Goal: Information Seeking & Learning: Stay updated

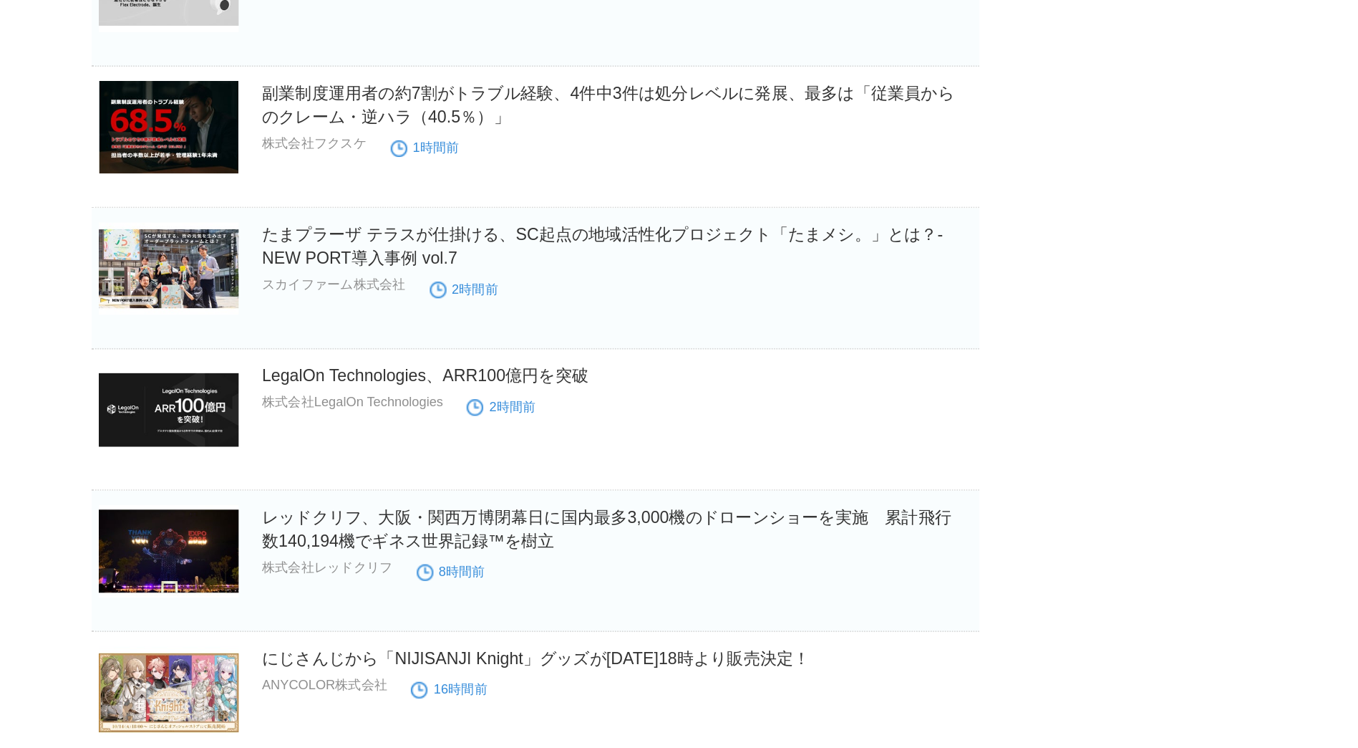
scroll to position [523, 0]
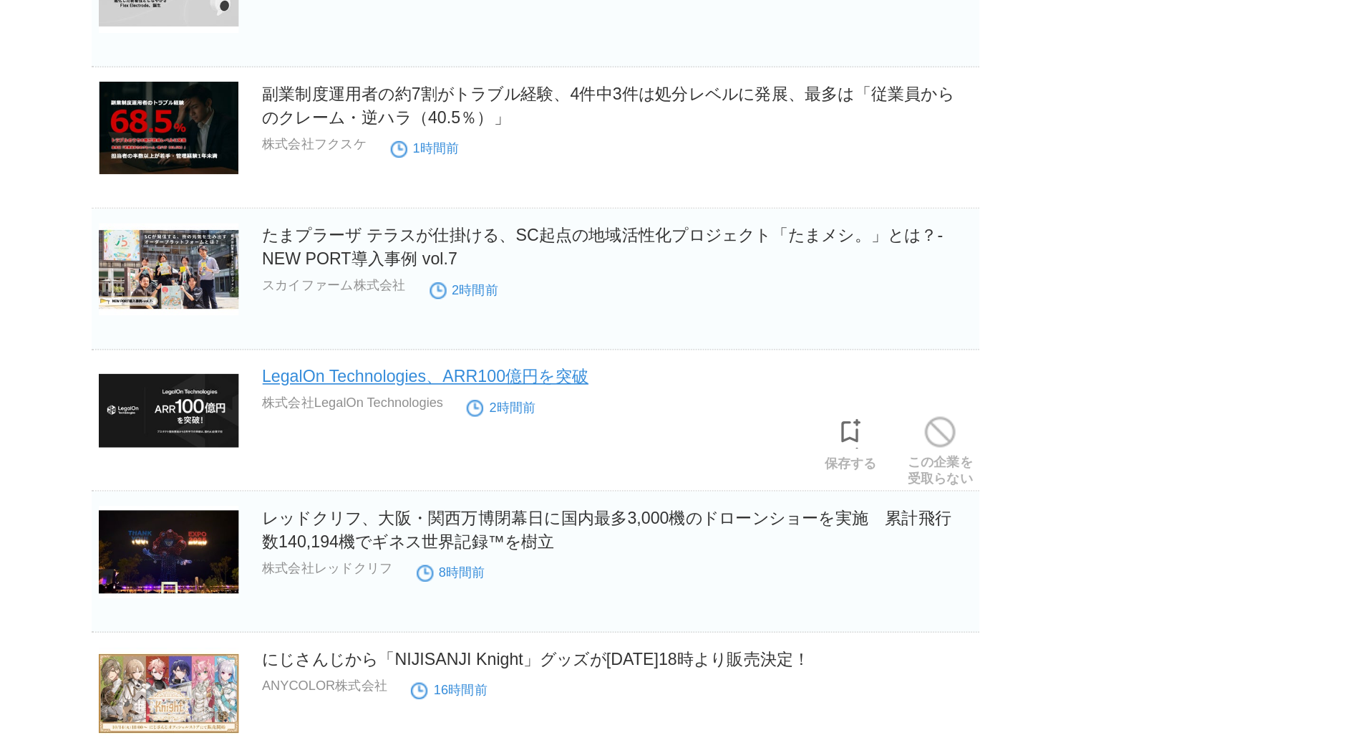
click at [704, 228] on link "LegalOn Technologies、ARR100億円を突破" at bounding box center [613, 226] width 197 height 11
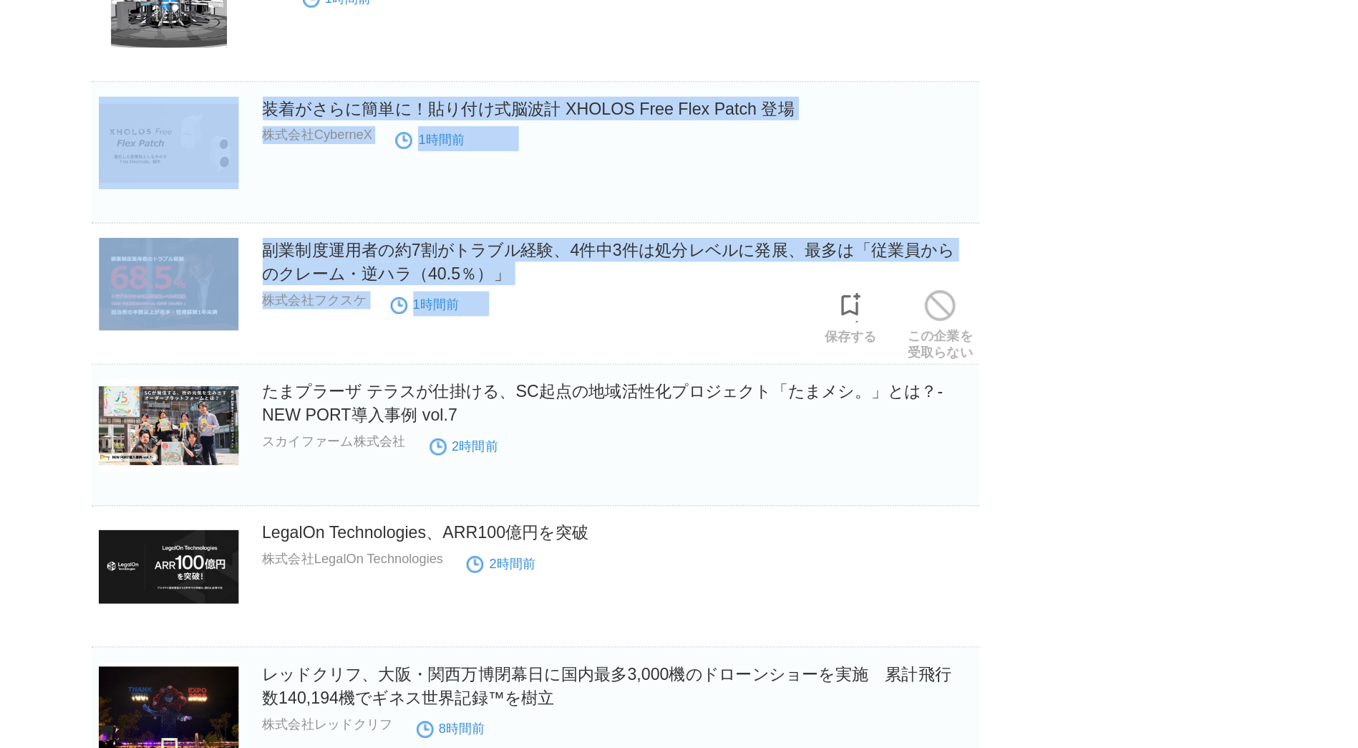
scroll to position [224, 0]
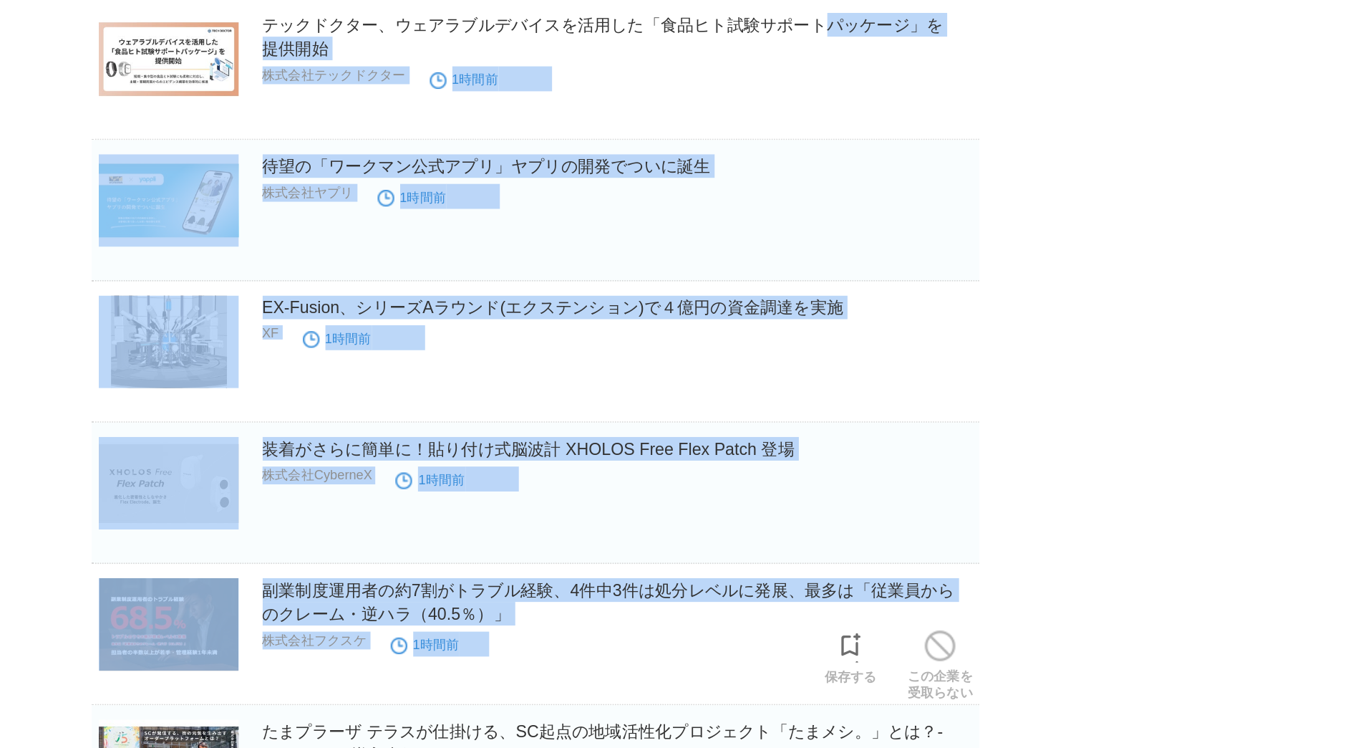
drag, startPoint x: 652, startPoint y: 189, endPoint x: 648, endPoint y: -45, distance: 234.2
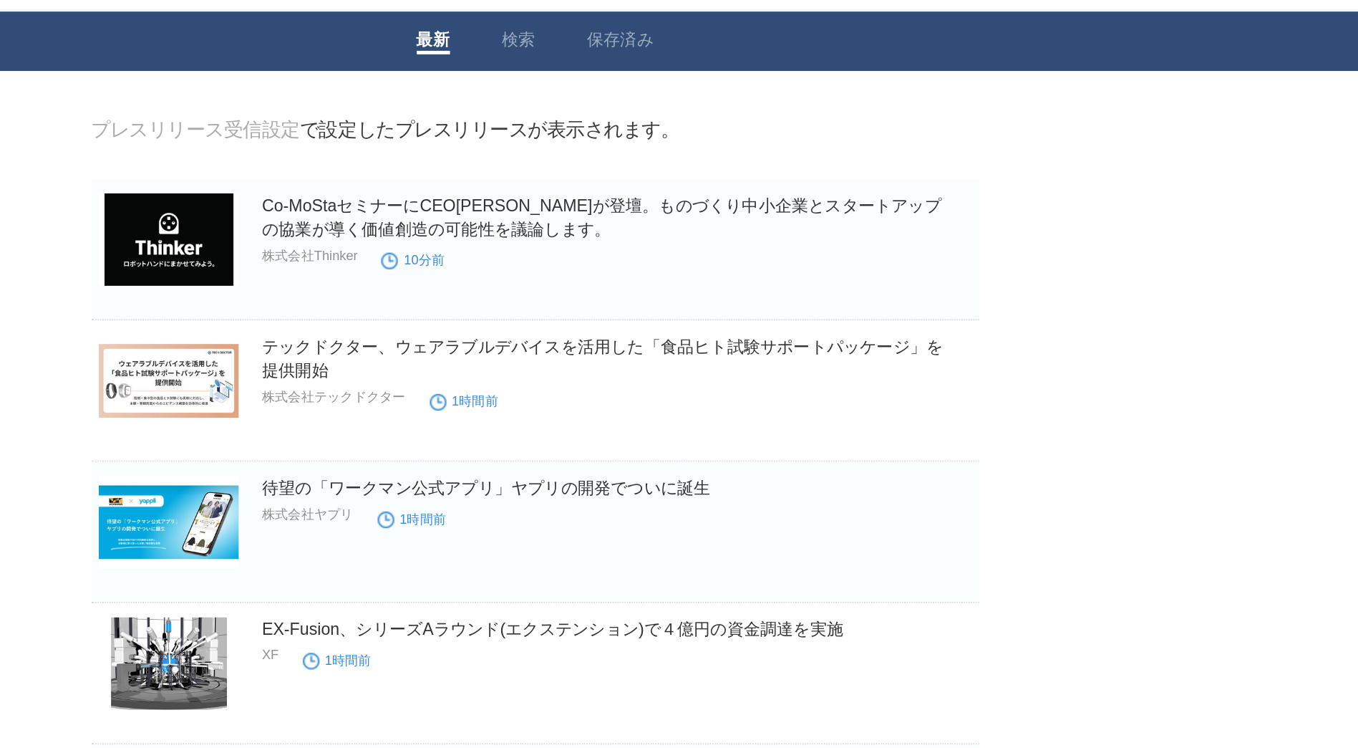
scroll to position [29, 0]
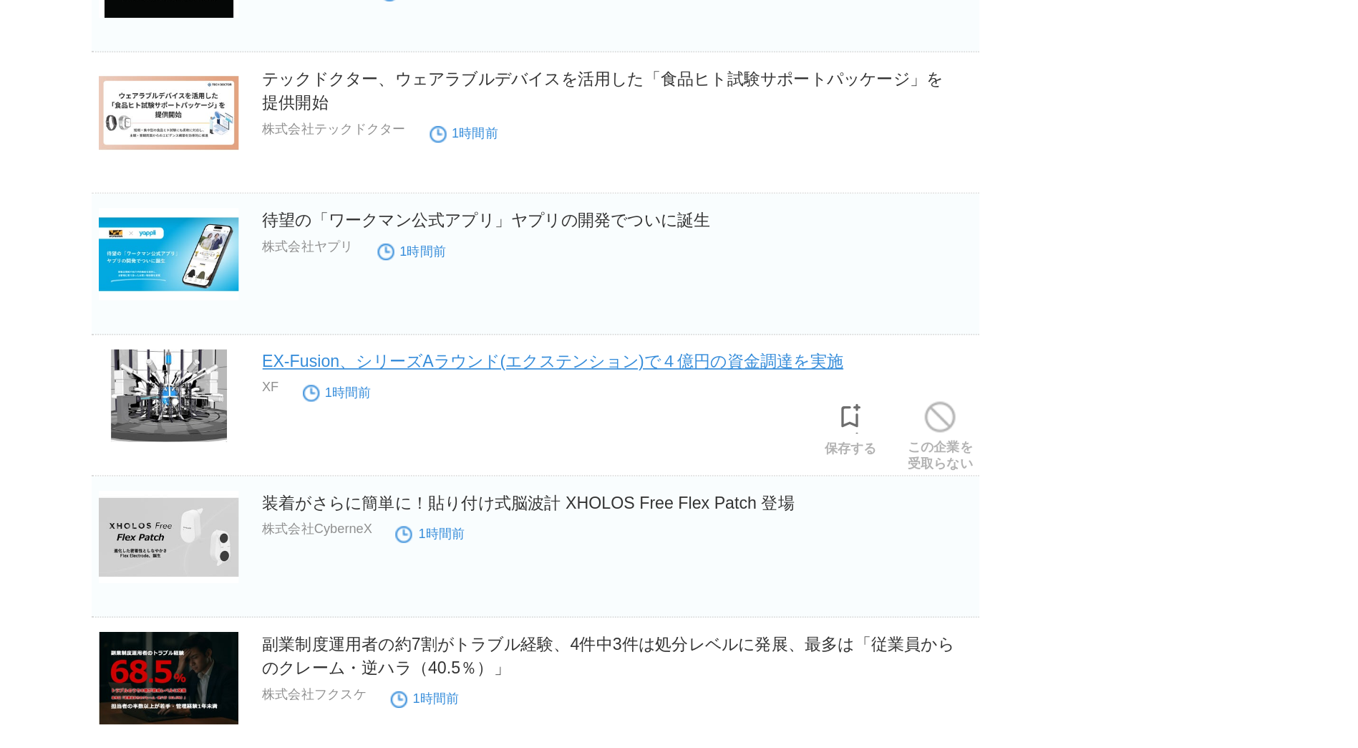
click at [861, 383] on link "EX-Fusion、シリーズAラウンド(エクステンション)で４億円の資金調達を実施" at bounding box center [690, 379] width 351 height 11
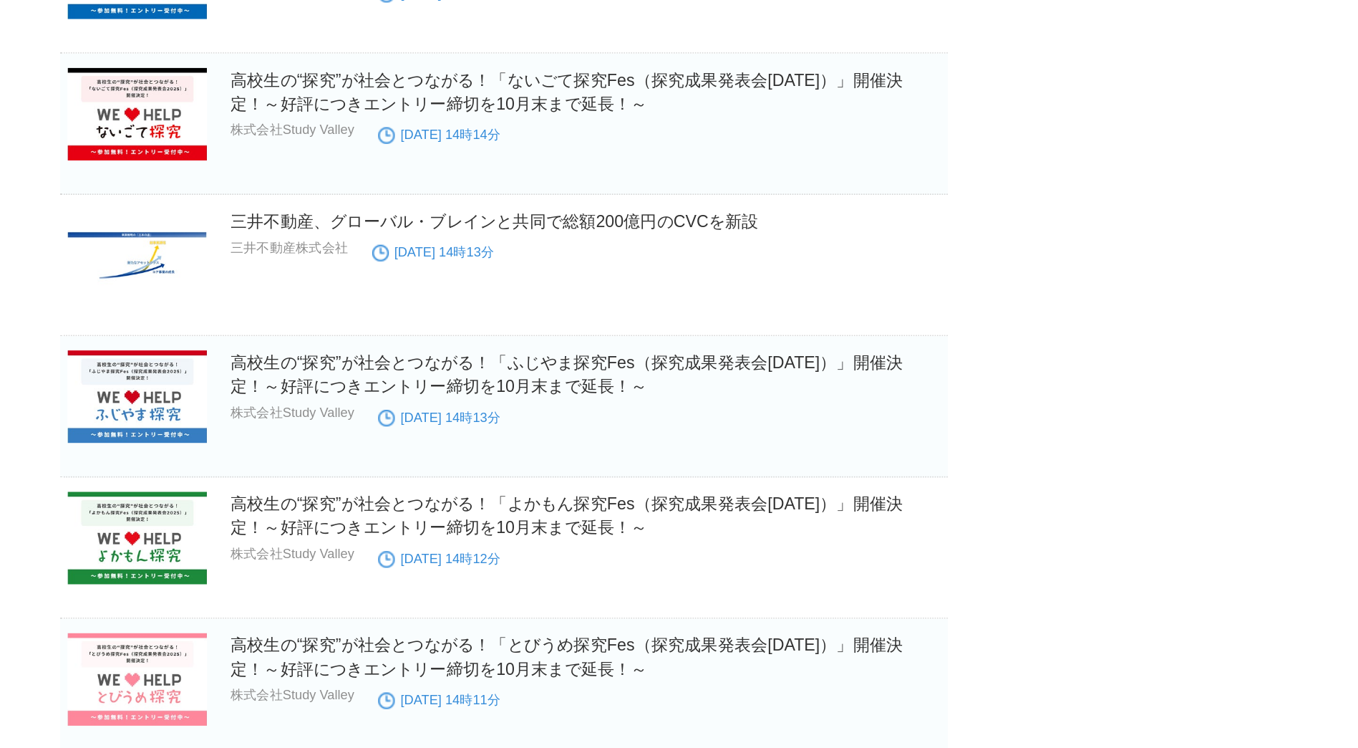
scroll to position [11011, 0]
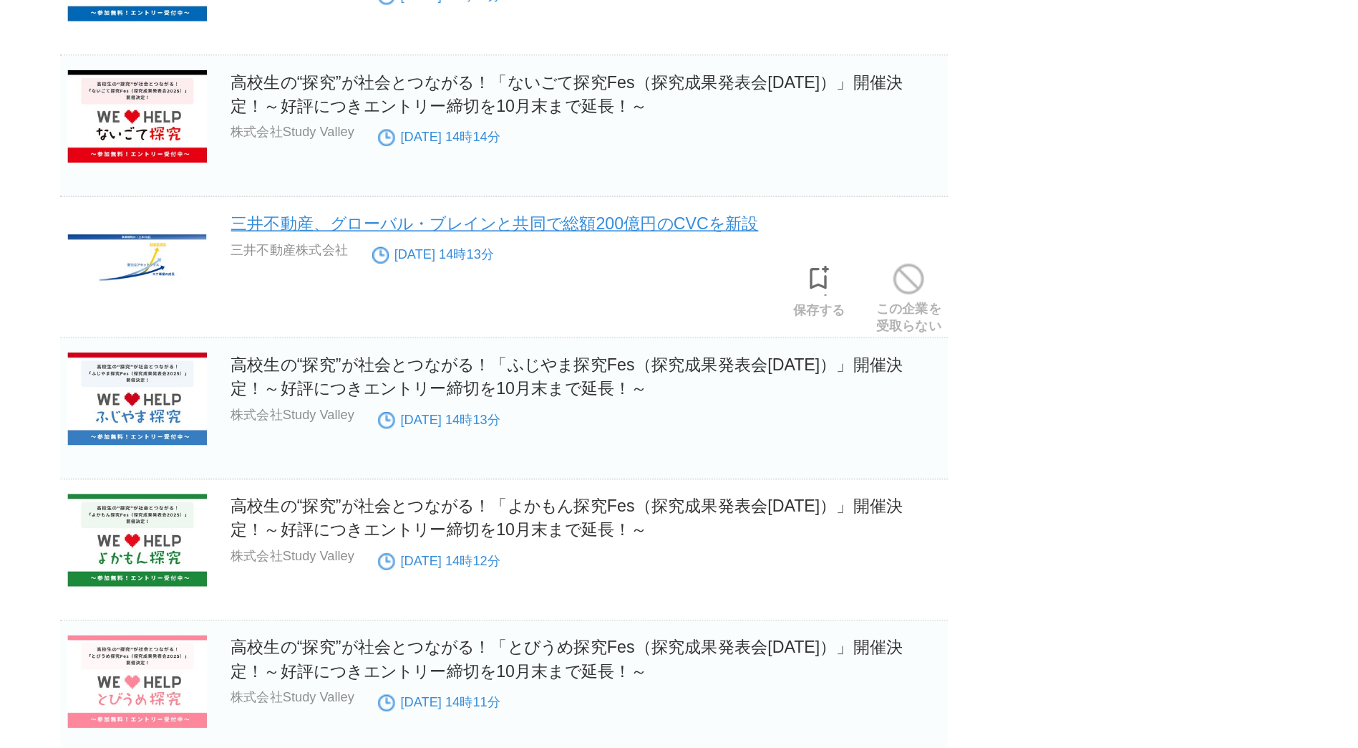
click at [705, 140] on link "三井不動産、グローバル・ブレインと共同で総額200億円のCVCを新設" at bounding box center [674, 134] width 319 height 11
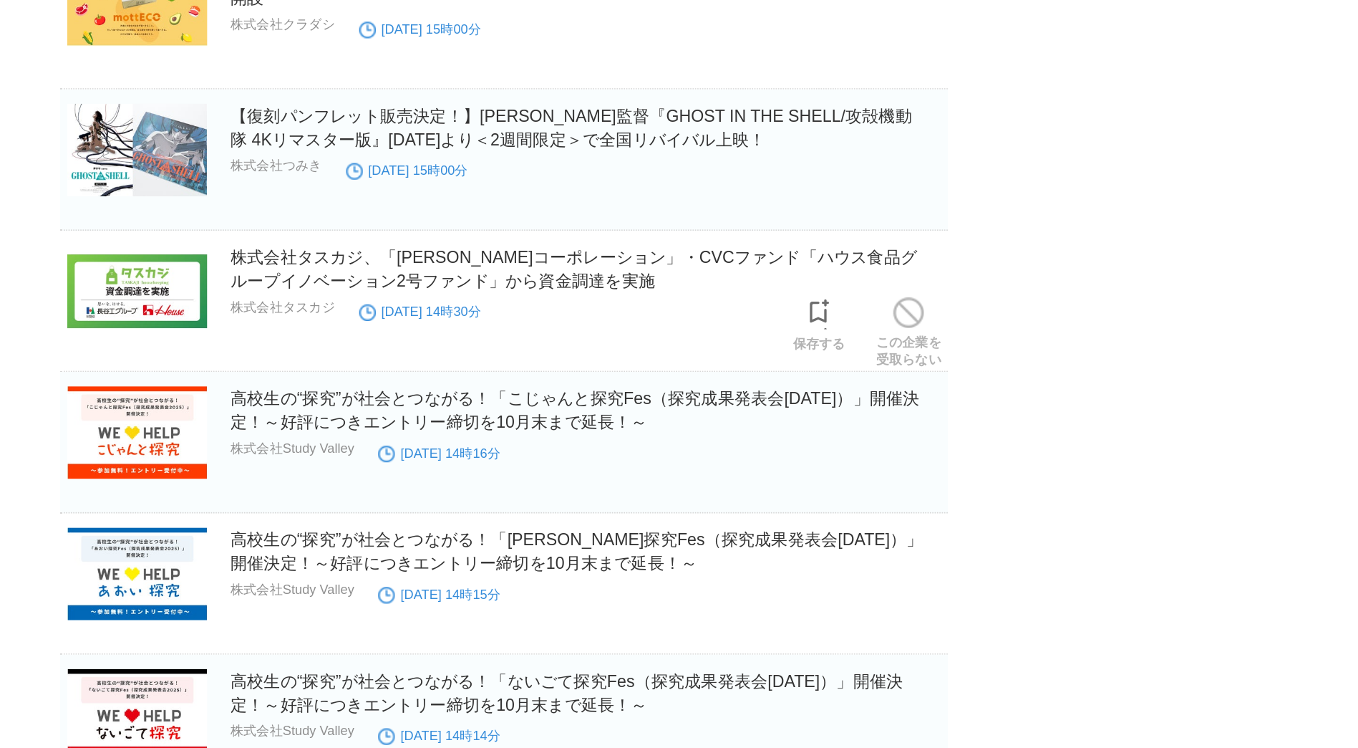
scroll to position [10623, 0]
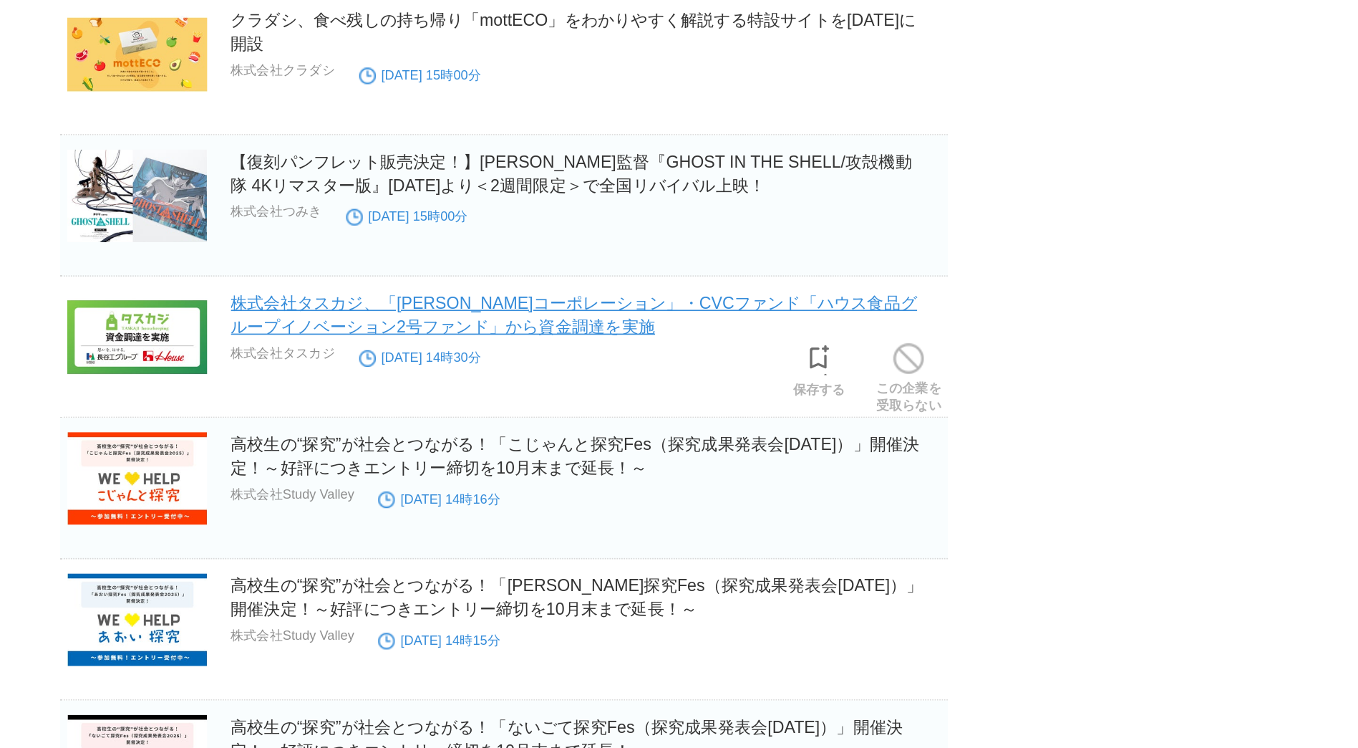
click at [532, 196] on link "株式会社タスカジ、「[PERSON_NAME]コーポレーション」・CVCファンド「ハウス食品グループイノベーション2号ファンド」から資金調達を実施" at bounding box center [722, 190] width 415 height 26
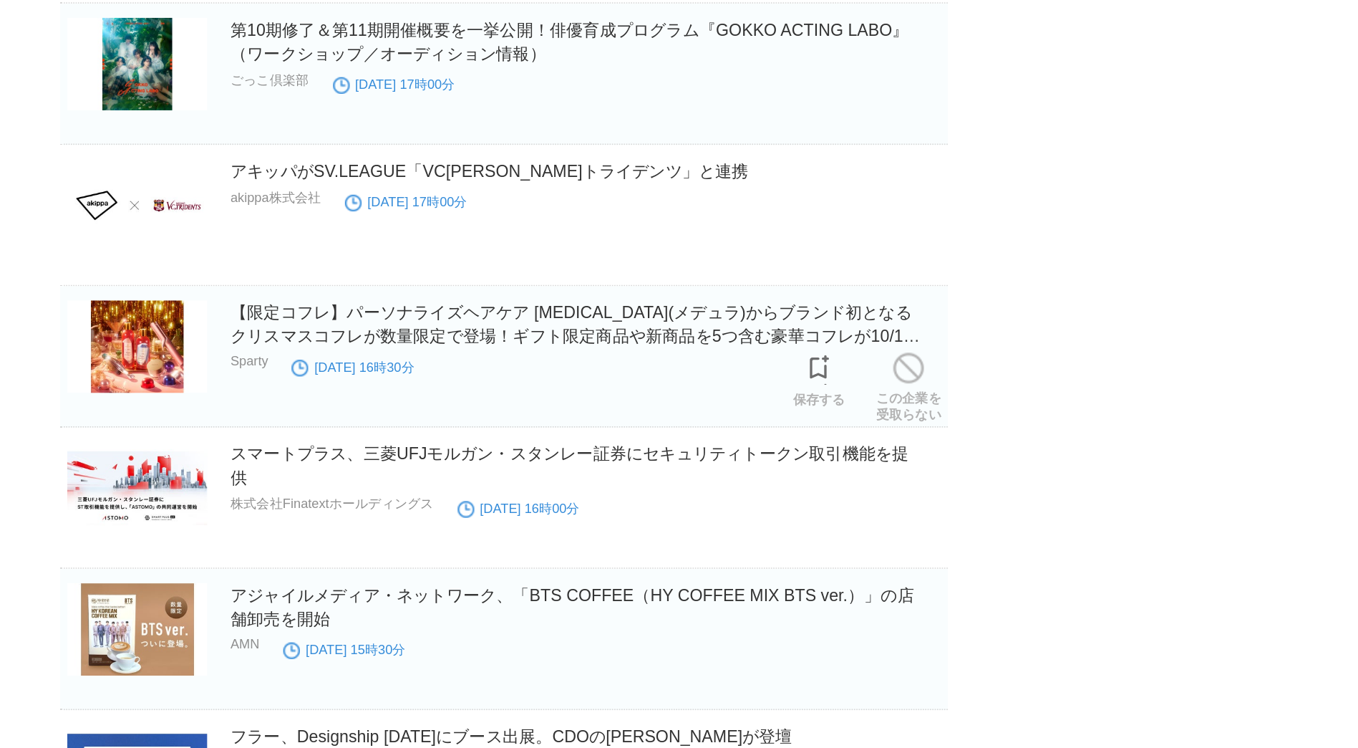
scroll to position [9329, 0]
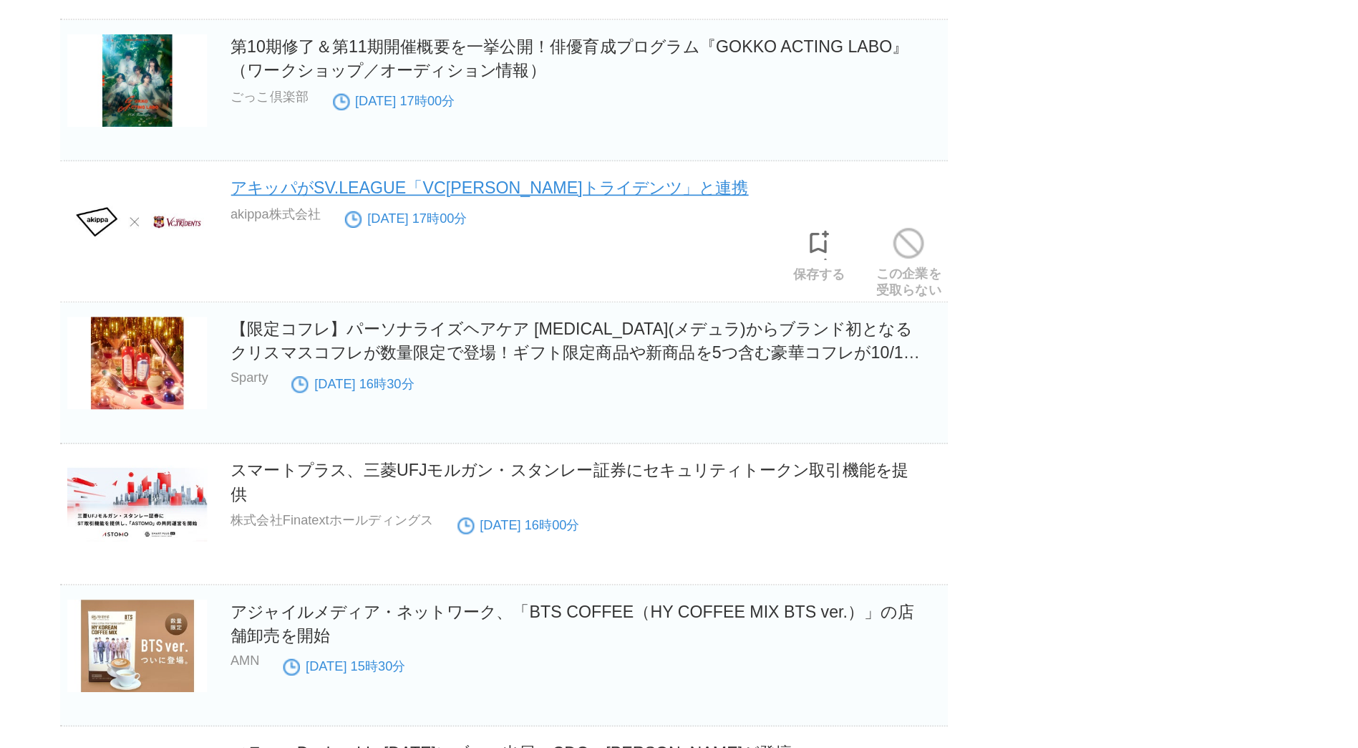
click at [601, 117] on link "アキッパがSV.LEAGUE「VC[PERSON_NAME]トライデンツ」と連携" at bounding box center [671, 112] width 313 height 11
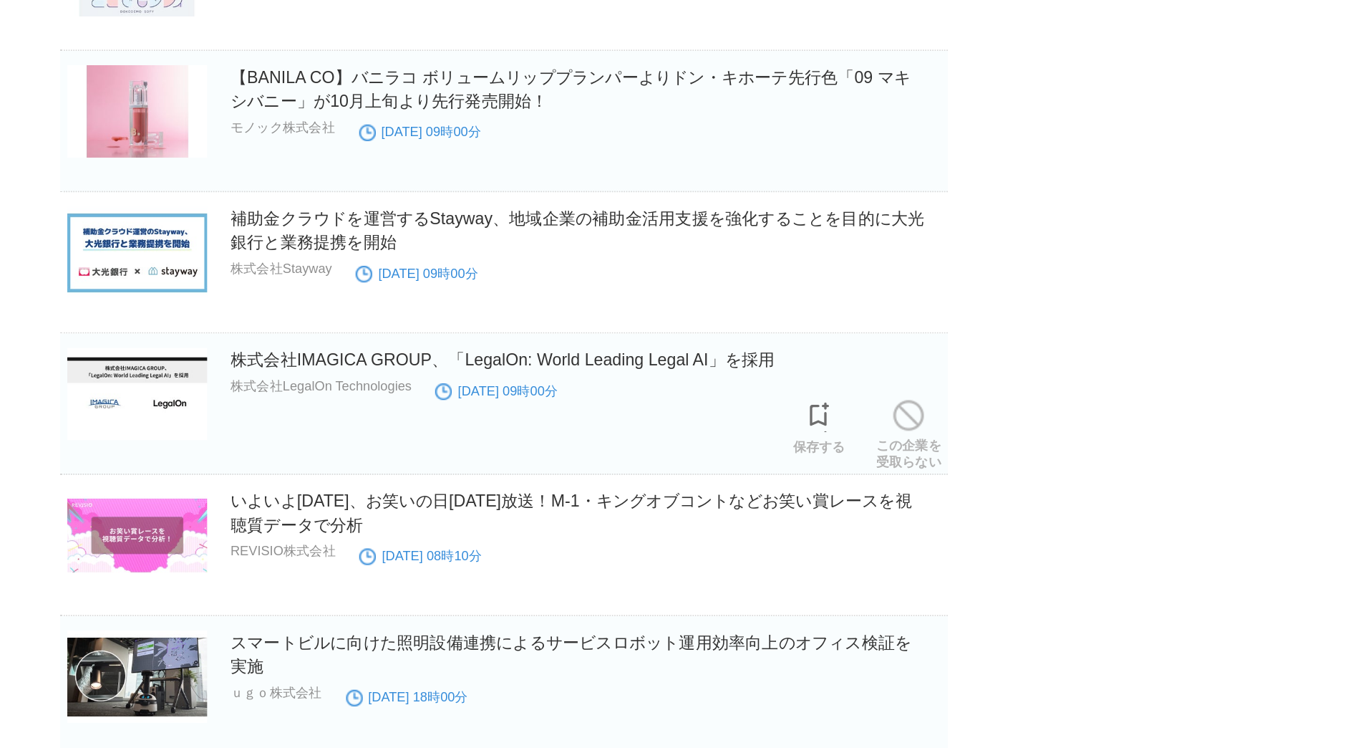
scroll to position [8628, 0]
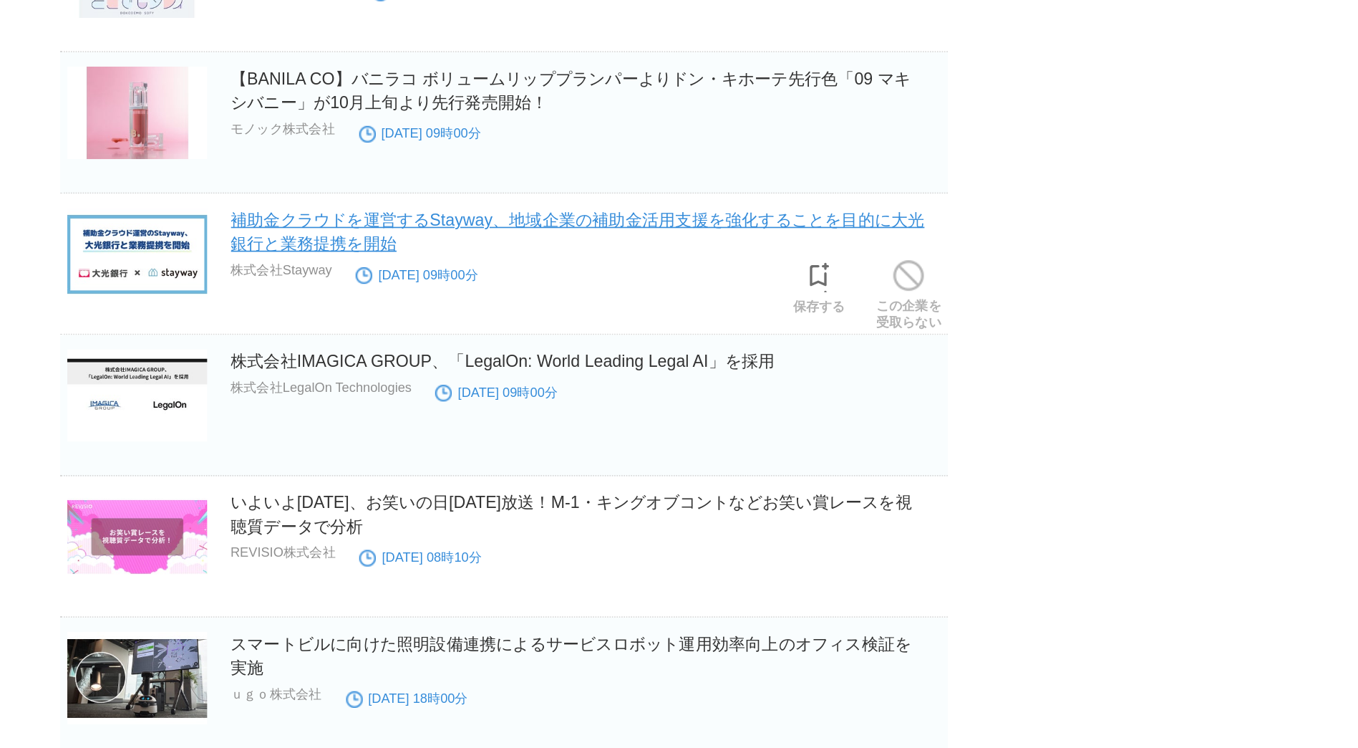
click at [581, 148] on link "補助金クラウドを運営するStayway、地域企業の補助金活用支援を強化することを目的に大光銀行と業務提携を開始" at bounding box center [724, 140] width 419 height 26
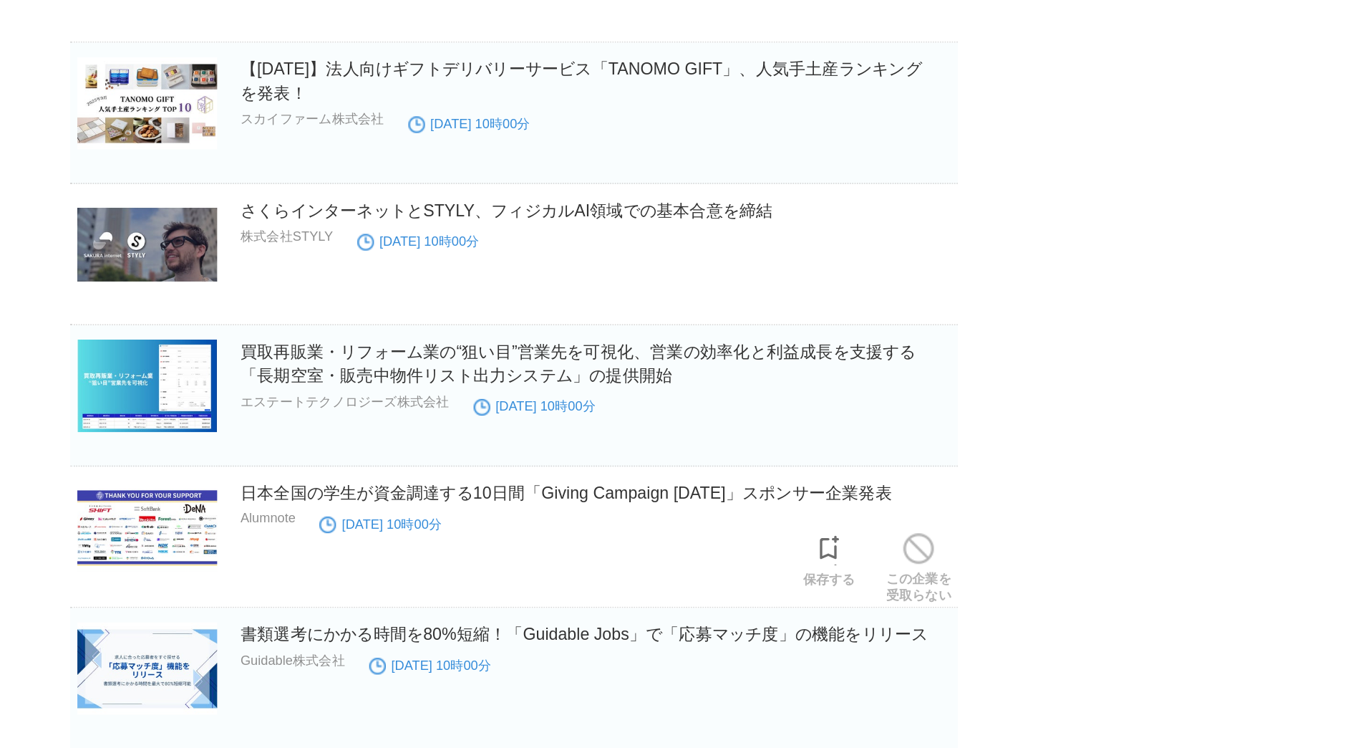
scroll to position [7411, 0]
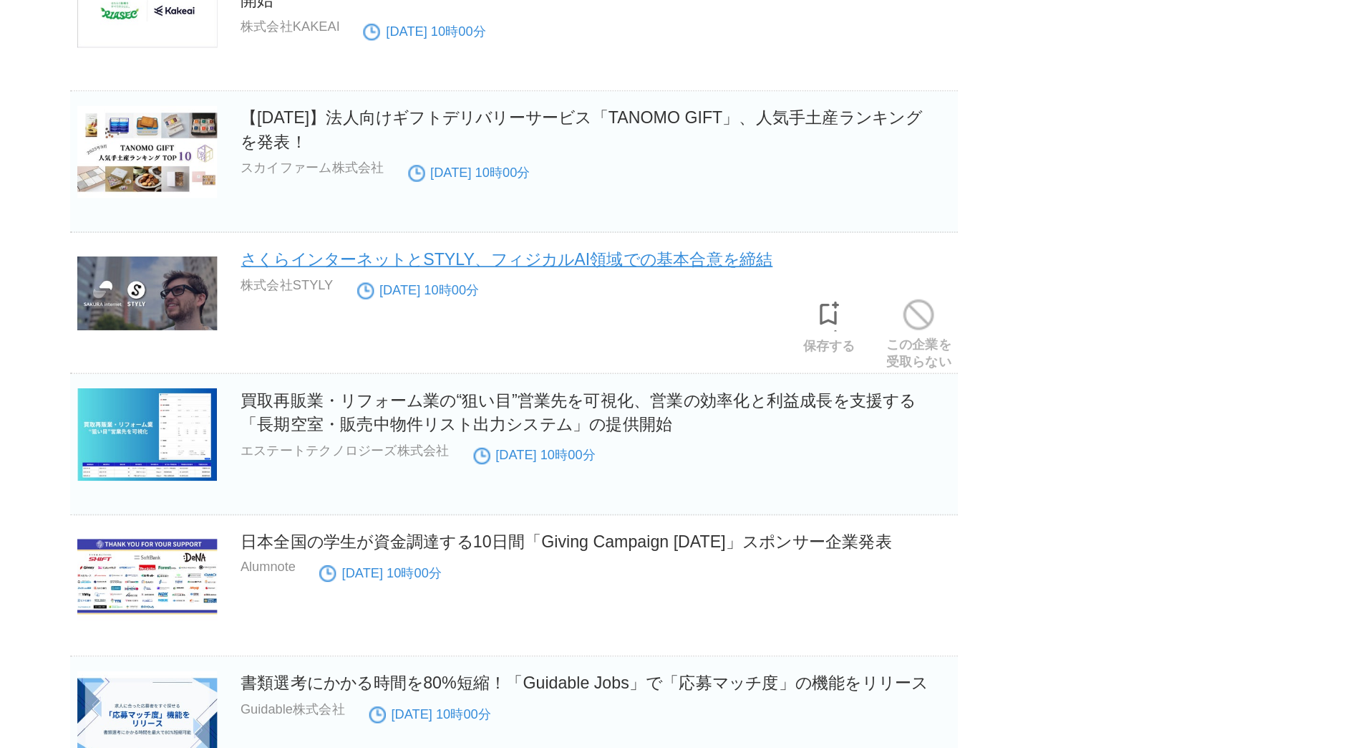
click at [755, 160] on link "さくらインターネットとSTYLY、フィジカルAI領域での基本合意を締結" at bounding box center [676, 155] width 322 height 11
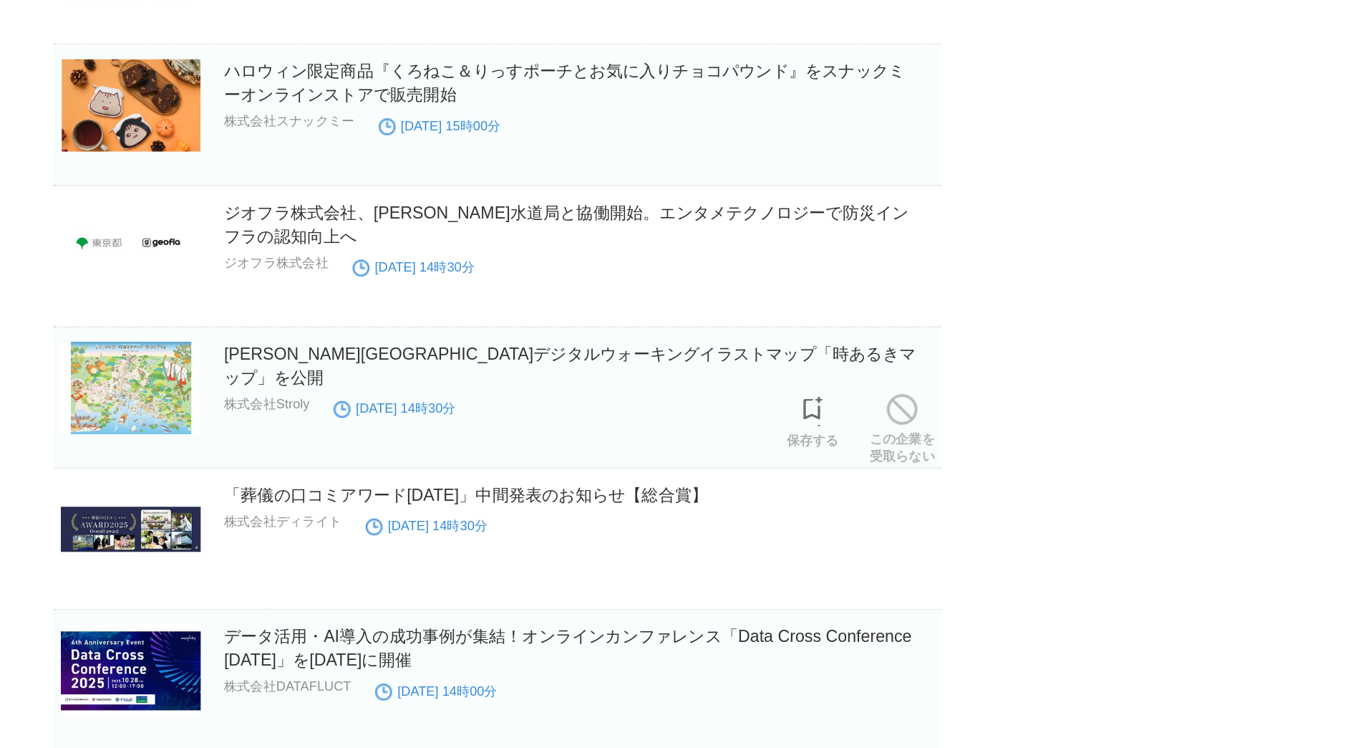
scroll to position [3174, 0]
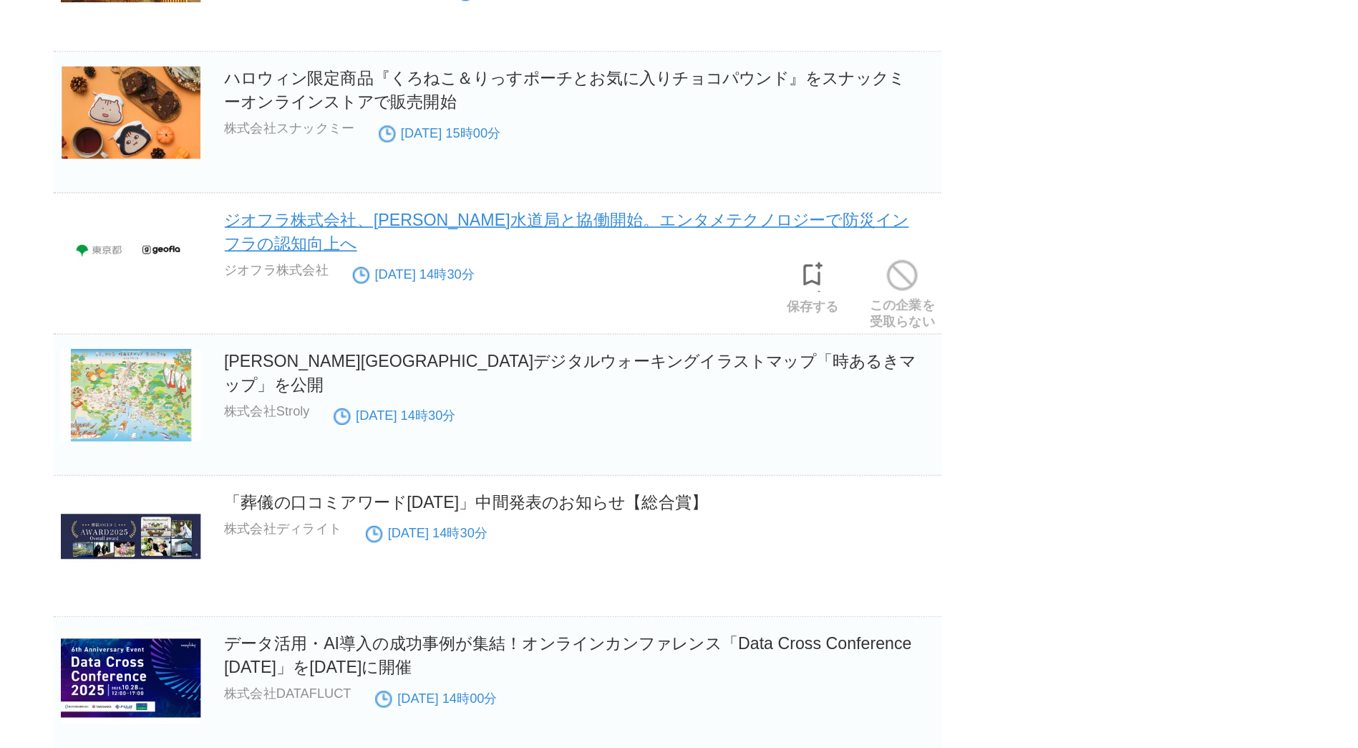
click at [577, 139] on link "ジオフラ株式会社、[PERSON_NAME]水道局と協働開始。エンタメテクノロジーで防災インフラの認知向上へ" at bounding box center [721, 140] width 413 height 26
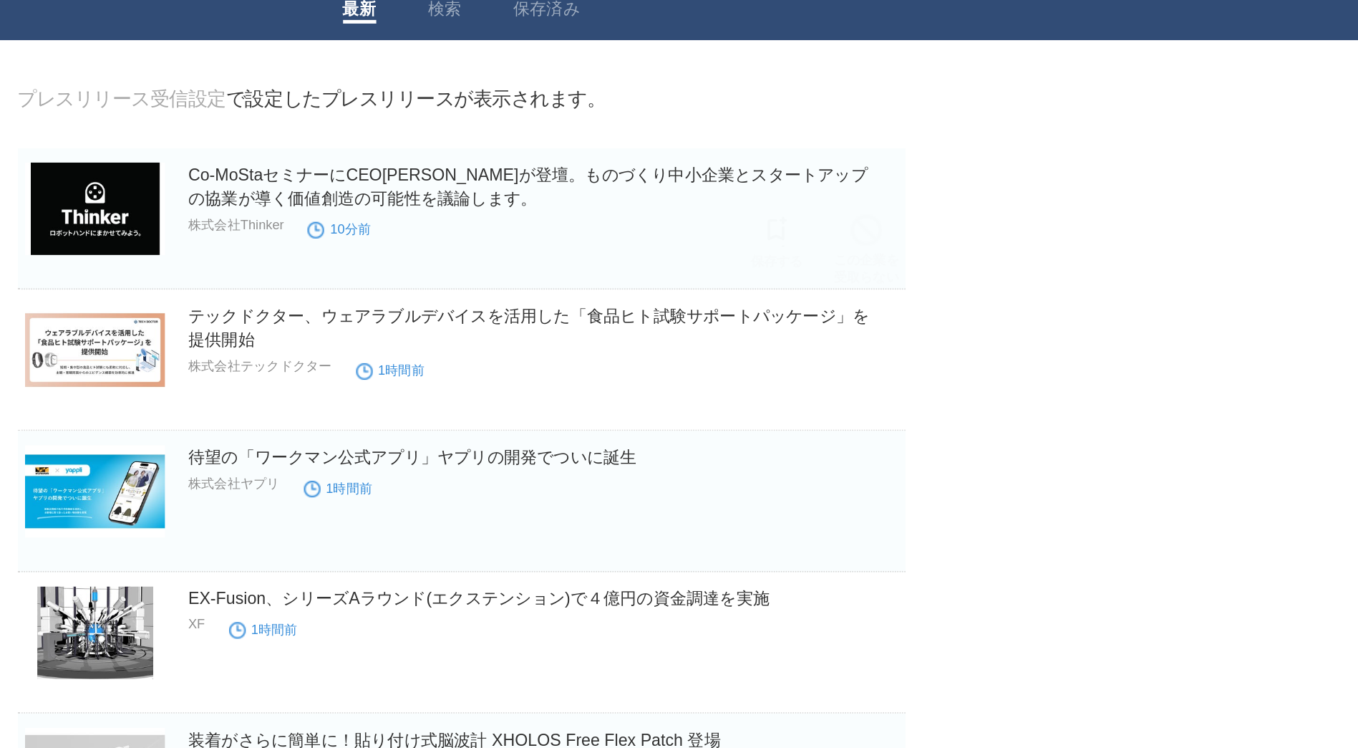
scroll to position [48, 0]
